Goal: Transaction & Acquisition: Purchase product/service

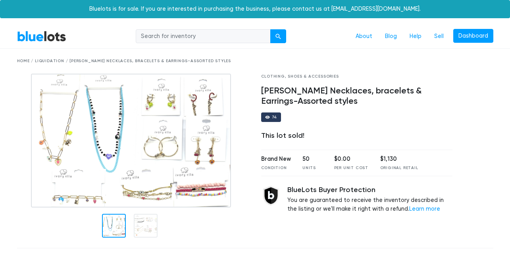
click at [42, 63] on div "Home / Liquidation / Ivory Ella Necklaces, bracelets & Earrings-Assorted styles" at bounding box center [255, 61] width 476 height 6
click at [42, 62] on div "Home / Liquidation / Ivory Ella Necklaces, bracelets & Earrings-Assorted styles" at bounding box center [255, 61] width 476 height 6
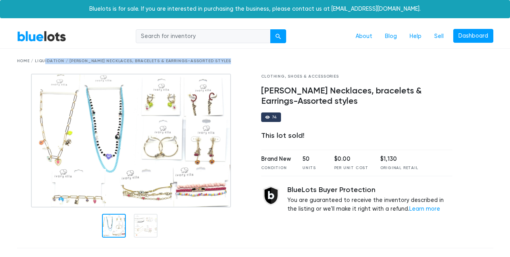
click at [42, 62] on div "Home / Liquidation / Ivory Ella Necklaces, bracelets & Earrings-Assorted styles" at bounding box center [255, 61] width 476 height 6
click at [418, 52] on div "Home / Liquidation / Ivory Ella Necklaces, bracelets & Earrings-Assorted styles" at bounding box center [255, 61] width 488 height 25
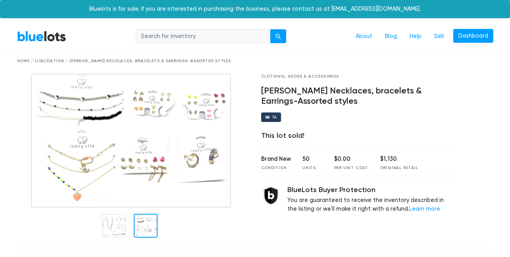
click at [297, 80] on div "Clothing, Shoes & Accessories Ivory Ella Necklaces, bracelets & Earrings-Assort…" at bounding box center [356, 158] width 203 height 169
click at [297, 78] on div "Clothing, Shoes & Accessories" at bounding box center [357, 77] width 192 height 6
click at [297, 77] on div "Clothing, Shoes & Accessories" at bounding box center [357, 77] width 192 height 6
click at [194, 41] on input "search" at bounding box center [203, 36] width 135 height 14
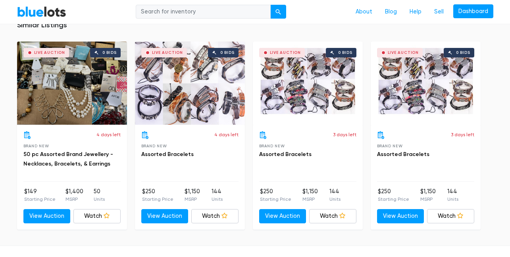
scroll to position [395, 0]
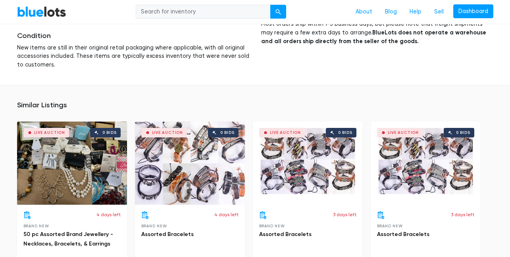
click at [39, 106] on h5 "Similar Listings" at bounding box center [255, 105] width 476 height 9
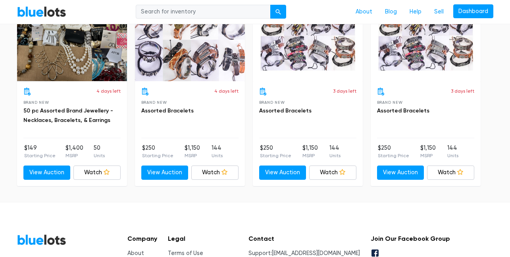
scroll to position [522, 0]
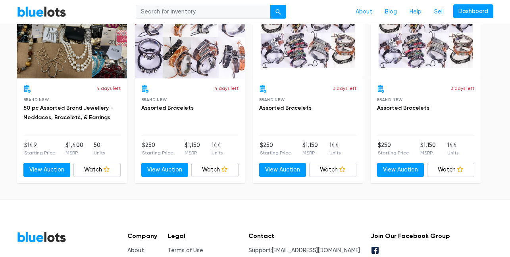
click at [58, 103] on div "4 days left Brand New 50 pc Assorted Brand Jewellery - Necklaces, Bracelets, & …" at bounding box center [71, 110] width 97 height 51
click at [58, 109] on link "50 pc Assorted Brand Jewellery - Necklaces, Bracelets, & Earrings" at bounding box center [68, 113] width 90 height 16
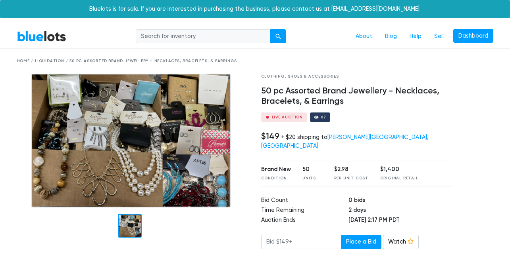
click at [98, 62] on div "Home / Liquidation / 50 pc Assorted Brand Jewellery - Necklaces, Bracelets, & E…" at bounding box center [255, 61] width 476 height 6
click at [179, 37] on input "search" at bounding box center [203, 36] width 135 height 14
type input "jewelry"
click at [278, 40] on button "submit" at bounding box center [278, 36] width 16 height 14
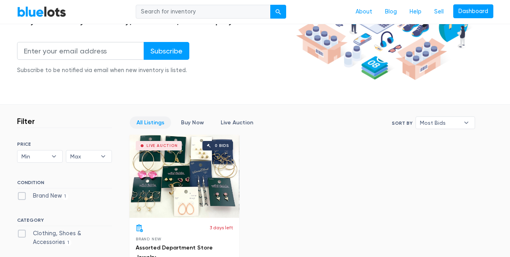
scroll to position [228, 0]
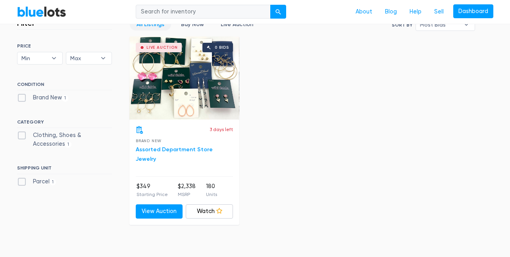
click at [185, 150] on link "Assorted Department Store Jewelry" at bounding box center [174, 154] width 77 height 16
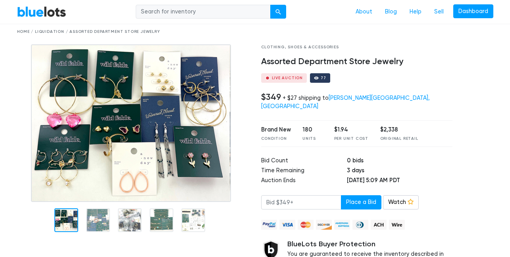
scroll to position [31, 0]
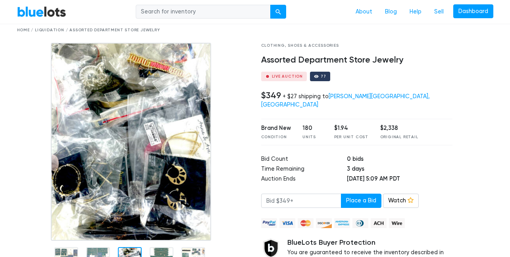
click at [97, 216] on img at bounding box center [131, 142] width 160 height 198
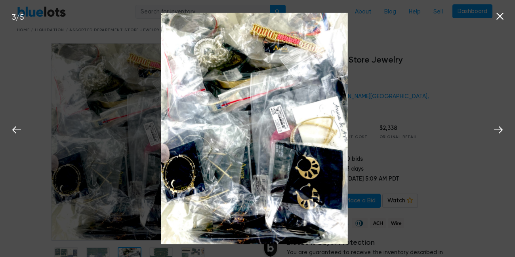
click at [467, 105] on div "3 / 5" at bounding box center [257, 128] width 515 height 257
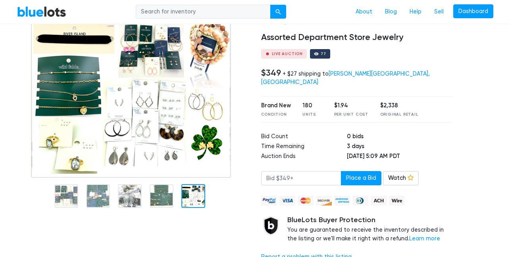
scroll to position [130, 0]
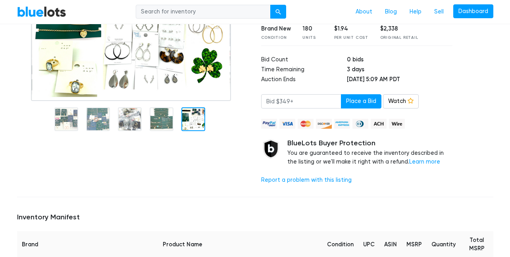
click at [144, 124] on div at bounding box center [133, 118] width 232 height 34
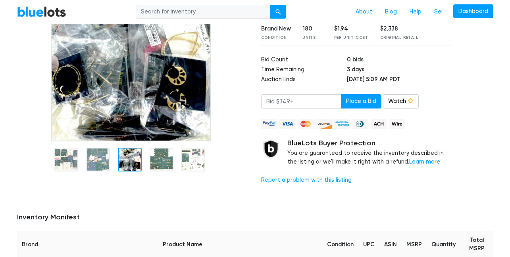
click at [138, 125] on img at bounding box center [131, 42] width 160 height 198
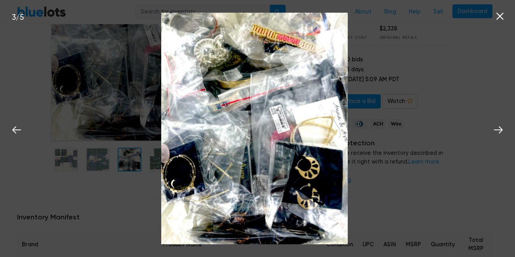
click at [325, 93] on img at bounding box center [254, 129] width 186 height 232
click at [506, 132] on button at bounding box center [498, 128] width 17 height 17
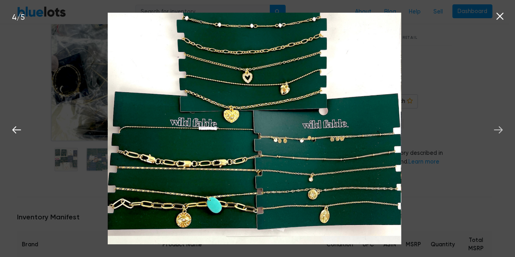
click at [505, 132] on button at bounding box center [498, 128] width 17 height 17
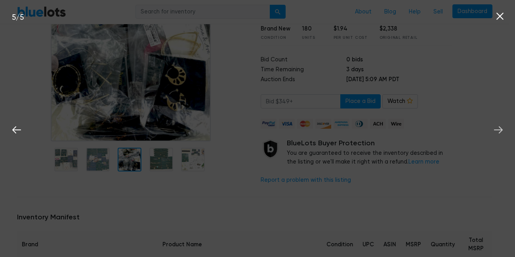
click at [504, 132] on icon at bounding box center [499, 130] width 12 height 12
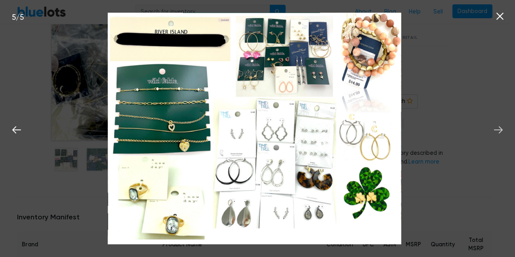
click at [492, 130] on button at bounding box center [498, 128] width 17 height 17
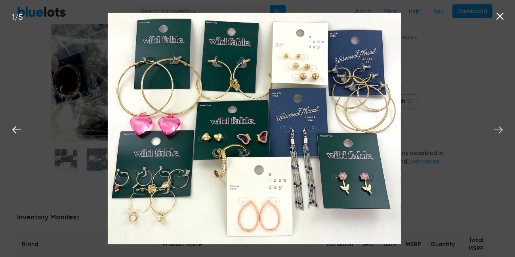
click at [492, 130] on button at bounding box center [498, 128] width 17 height 17
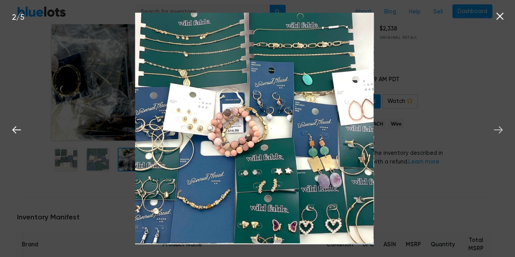
click at [492, 130] on button at bounding box center [498, 128] width 17 height 17
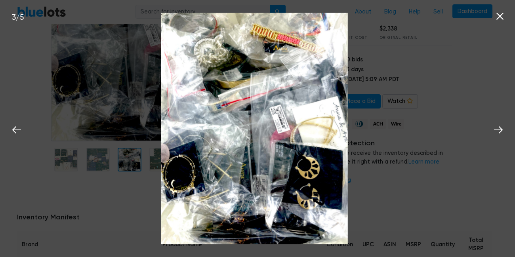
click at [429, 116] on div "3 / 5" at bounding box center [257, 128] width 515 height 257
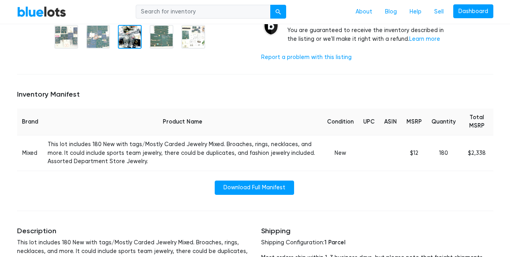
scroll to position [254, 0]
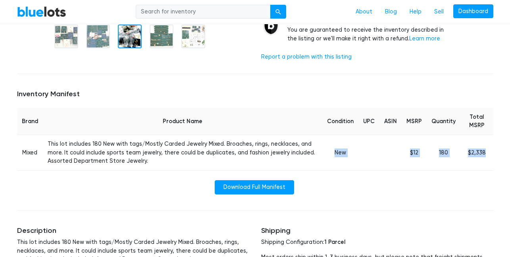
drag, startPoint x: 492, startPoint y: 146, endPoint x: 338, endPoint y: 143, distance: 153.9
click at [338, 143] on tr "Mixed This lot includes 180 New with tags/Mostly Carded Jewelry Mixed. Broaches…" at bounding box center [255, 153] width 476 height 36
click at [341, 144] on td "New" at bounding box center [340, 153] width 36 height 36
drag, startPoint x: 320, startPoint y: 144, endPoint x: 461, endPoint y: 144, distance: 140.8
click at [461, 144] on tr "Mixed This lot includes 180 New with tags/Mostly Carded Jewelry Mixed. Broaches…" at bounding box center [255, 153] width 476 height 36
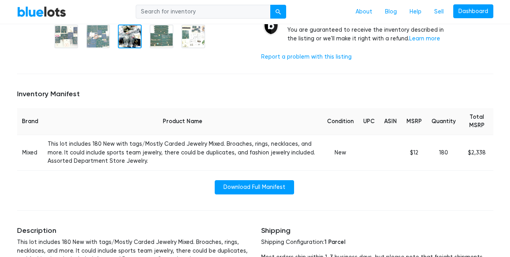
click at [462, 144] on td "$2,338" at bounding box center [476, 153] width 33 height 36
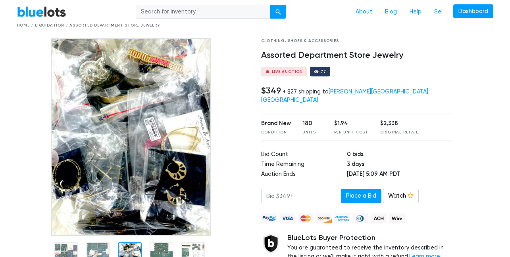
scroll to position [0, 0]
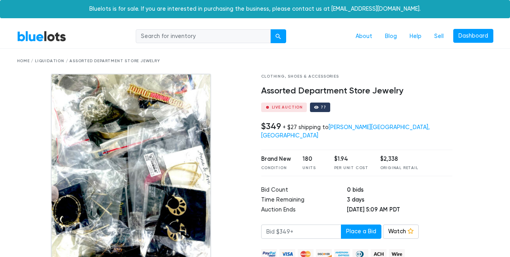
click at [197, 40] on input "search" at bounding box center [203, 36] width 135 height 14
type input "jewelry"
click at [276, 34] on div "submit" at bounding box center [278, 37] width 6 height 6
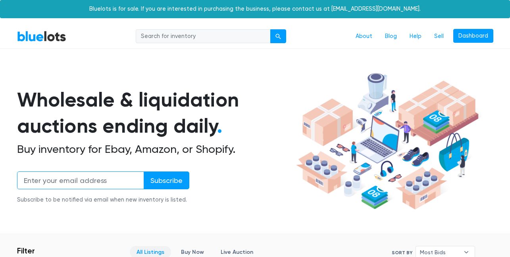
click at [94, 184] on input "email" at bounding box center [80, 181] width 127 height 18
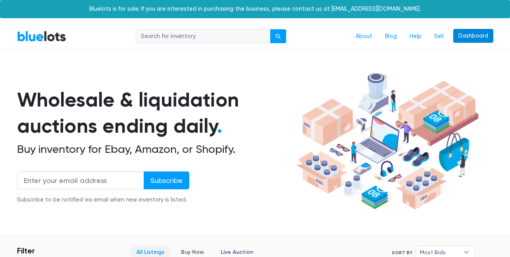
click at [468, 36] on link "Dashboard" at bounding box center [473, 36] width 40 height 14
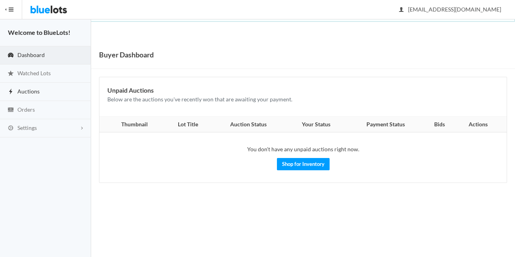
click at [42, 84] on link "Auctions" at bounding box center [45, 92] width 91 height 18
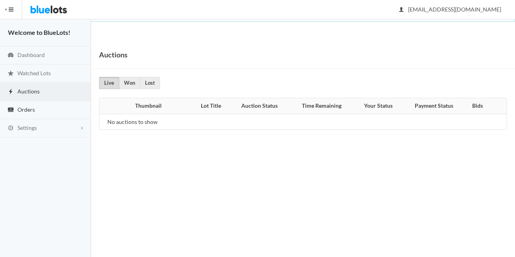
click at [43, 102] on link "Orders" at bounding box center [45, 110] width 91 height 18
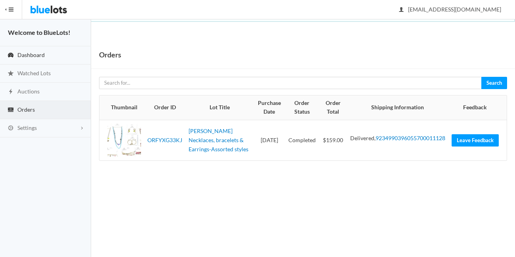
click at [47, 48] on link "Dashboard" at bounding box center [45, 55] width 91 height 18
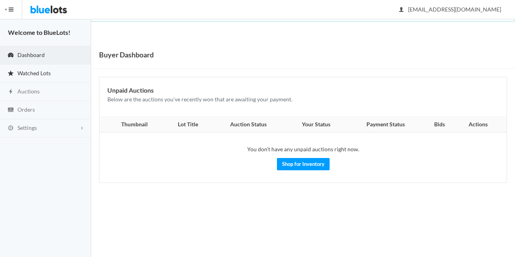
click at [28, 69] on link "Watched Lots" at bounding box center [45, 74] width 91 height 18
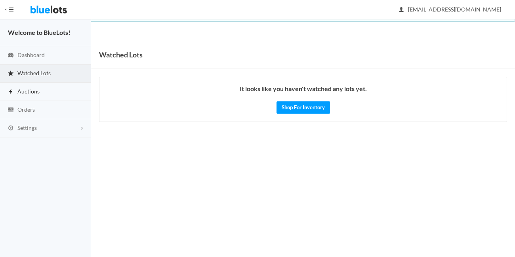
click at [54, 89] on link "Auctions" at bounding box center [45, 92] width 91 height 18
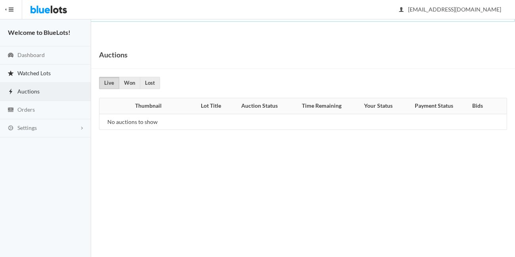
click at [31, 80] on link "Watched Lots" at bounding box center [45, 74] width 91 height 18
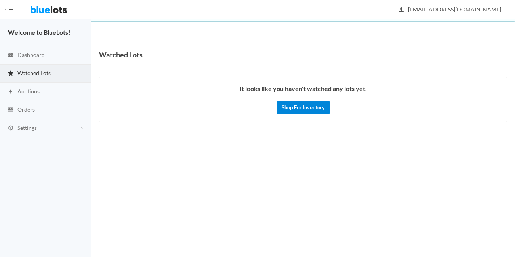
click at [291, 111] on link "Shop For Inventory" at bounding box center [304, 108] width 54 height 12
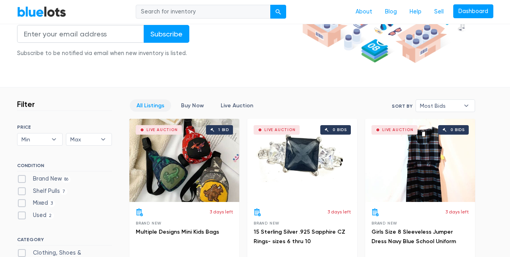
scroll to position [251, 0]
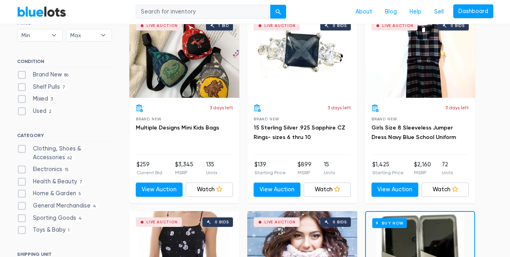
drag, startPoint x: 64, startPoint y: 150, endPoint x: 64, endPoint y: 187, distance: 37.3
click at [64, 187] on ul "Clothing, Shoes & Accessories 62 Electronics 15 Health & Beauty 7 Home & Garden…" at bounding box center [64, 191] width 95 height 93
click at [65, 181] on label "Health & Beauty 7" at bounding box center [51, 182] width 68 height 9
click at [22, 181] on Beauty"] "Health & Beauty 7" at bounding box center [19, 180] width 5 height 5
checkbox Beauty"] "true"
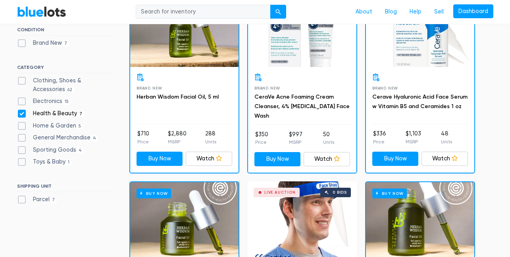
scroll to position [278, 0]
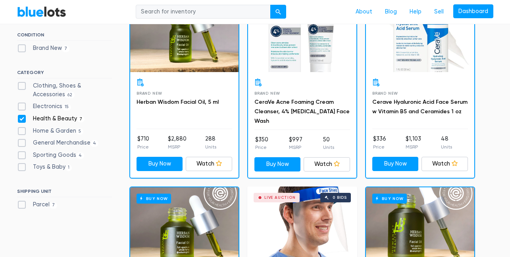
click at [60, 119] on label "Health & Beauty 7" at bounding box center [51, 119] width 68 height 9
click at [22, 119] on Beauty"] "Health & Beauty 7" at bounding box center [19, 117] width 5 height 5
checkbox Beauty"] "false"
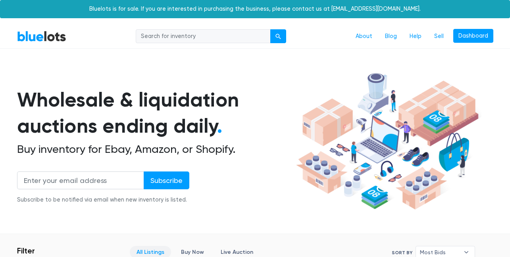
scroll to position [213, 0]
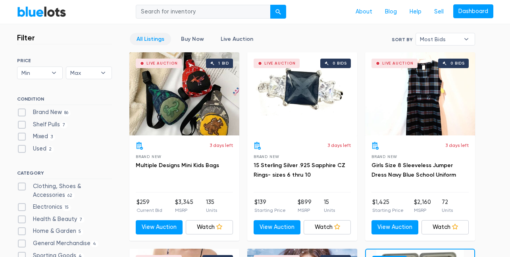
click at [54, 186] on label "Clothing, Shoes & Accessories 62" at bounding box center [64, 190] width 95 height 17
click at [22, 186] on Accessories"] "Clothing, Shoes & Accessories 62" at bounding box center [19, 184] width 5 height 5
checkbox Accessories"] "true"
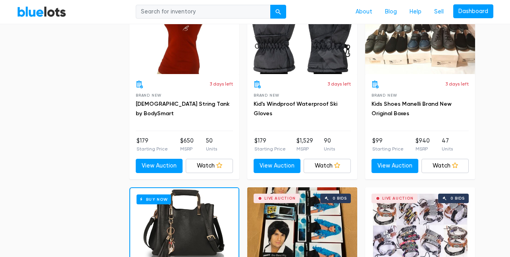
scroll to position [3126, 0]
